Goal: Find specific page/section: Find specific page/section

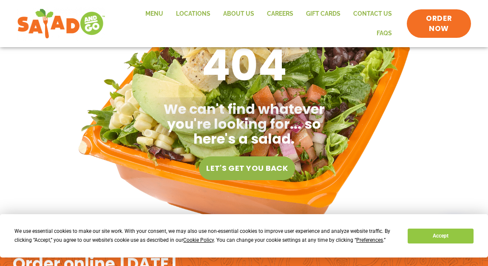
scroll to position [7, 0]
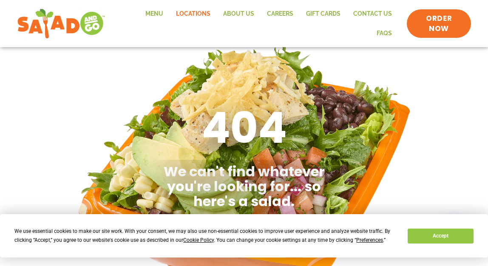
click at [193, 13] on link "Locations" at bounding box center [193, 14] width 47 height 20
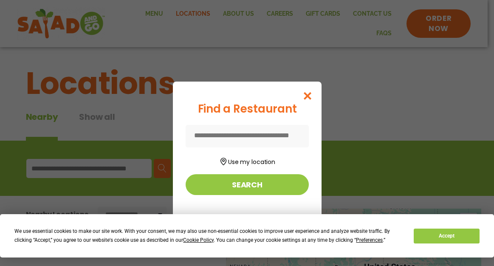
click at [230, 136] on input at bounding box center [247, 136] width 123 height 23
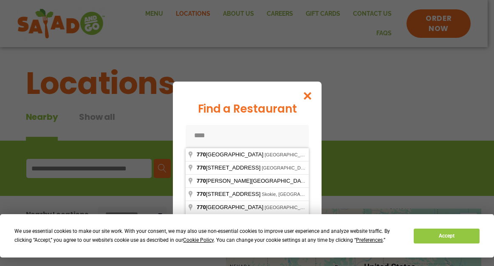
type input "*****"
